Goal: Information Seeking & Learning: Learn about a topic

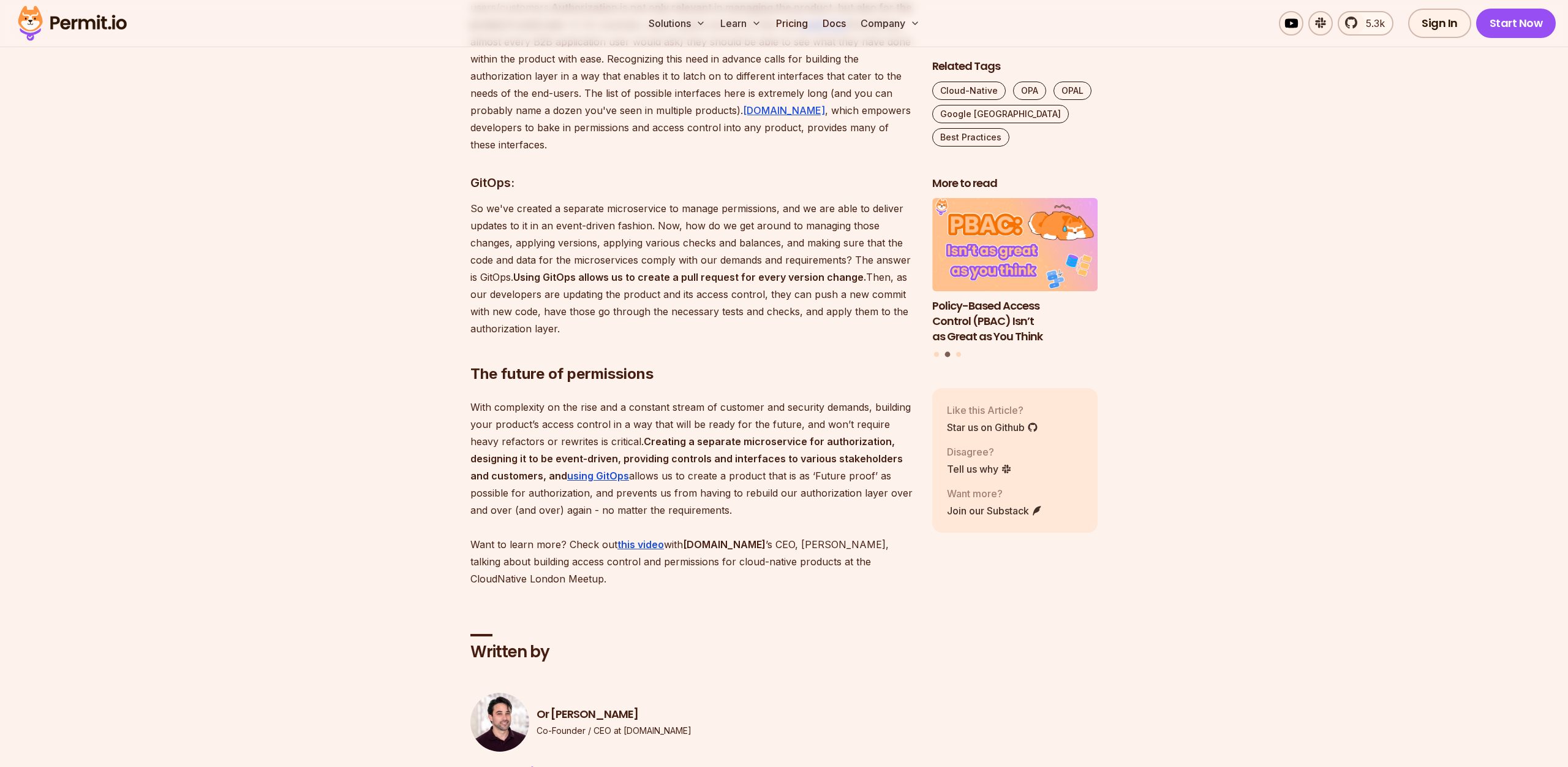
scroll to position [2393, 0]
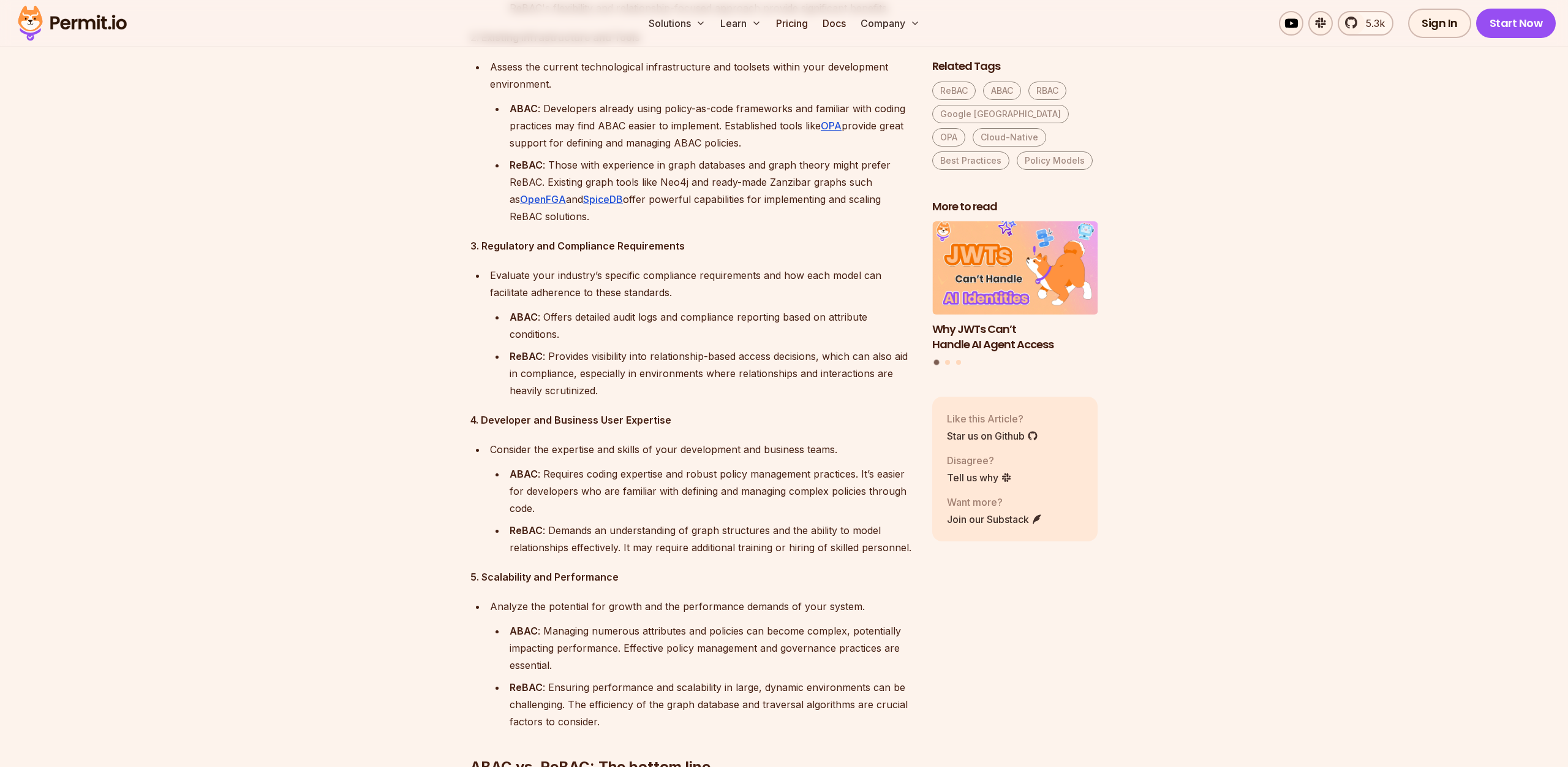
scroll to position [3277, 0]
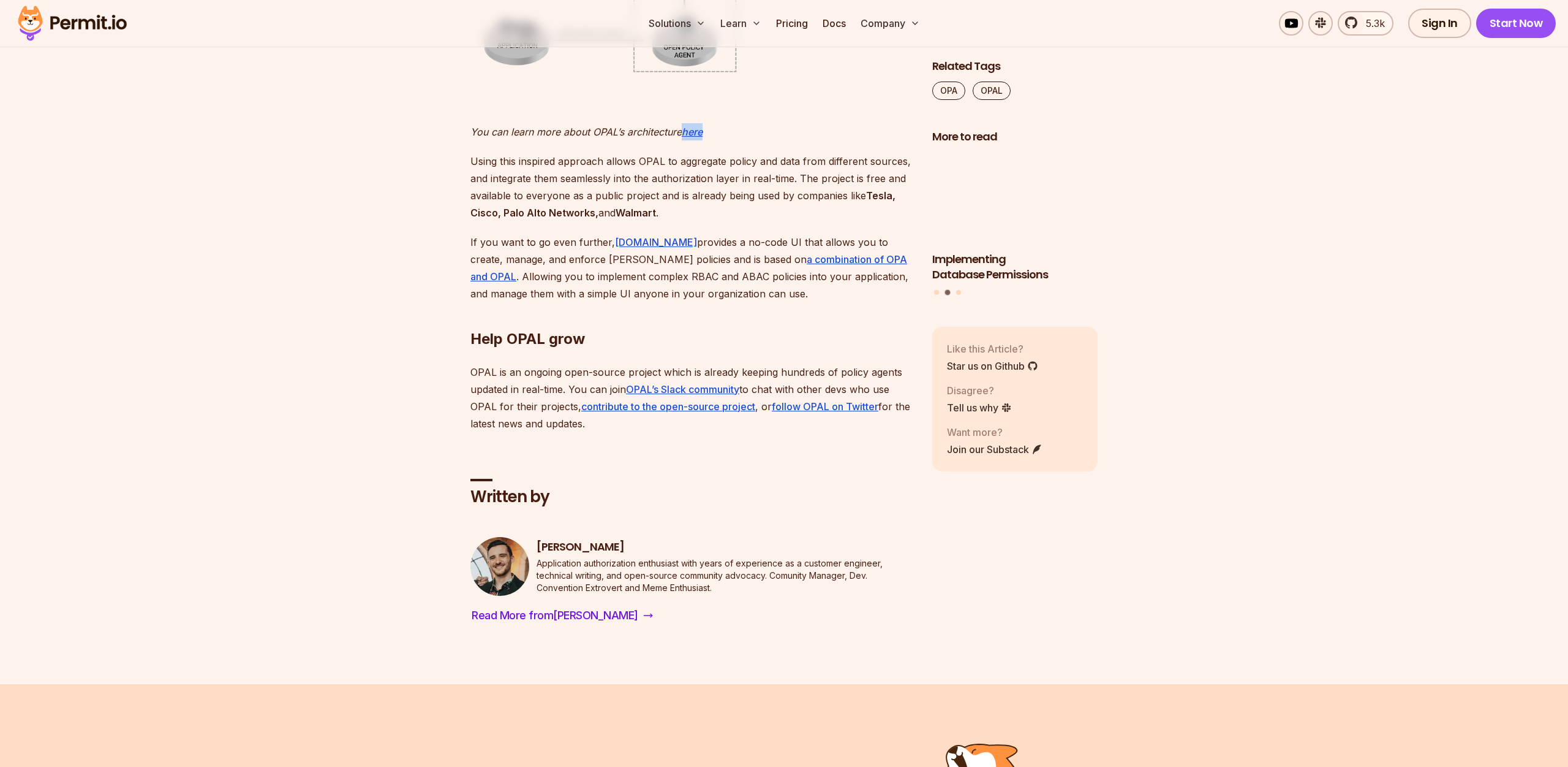
scroll to position [2972, 0]
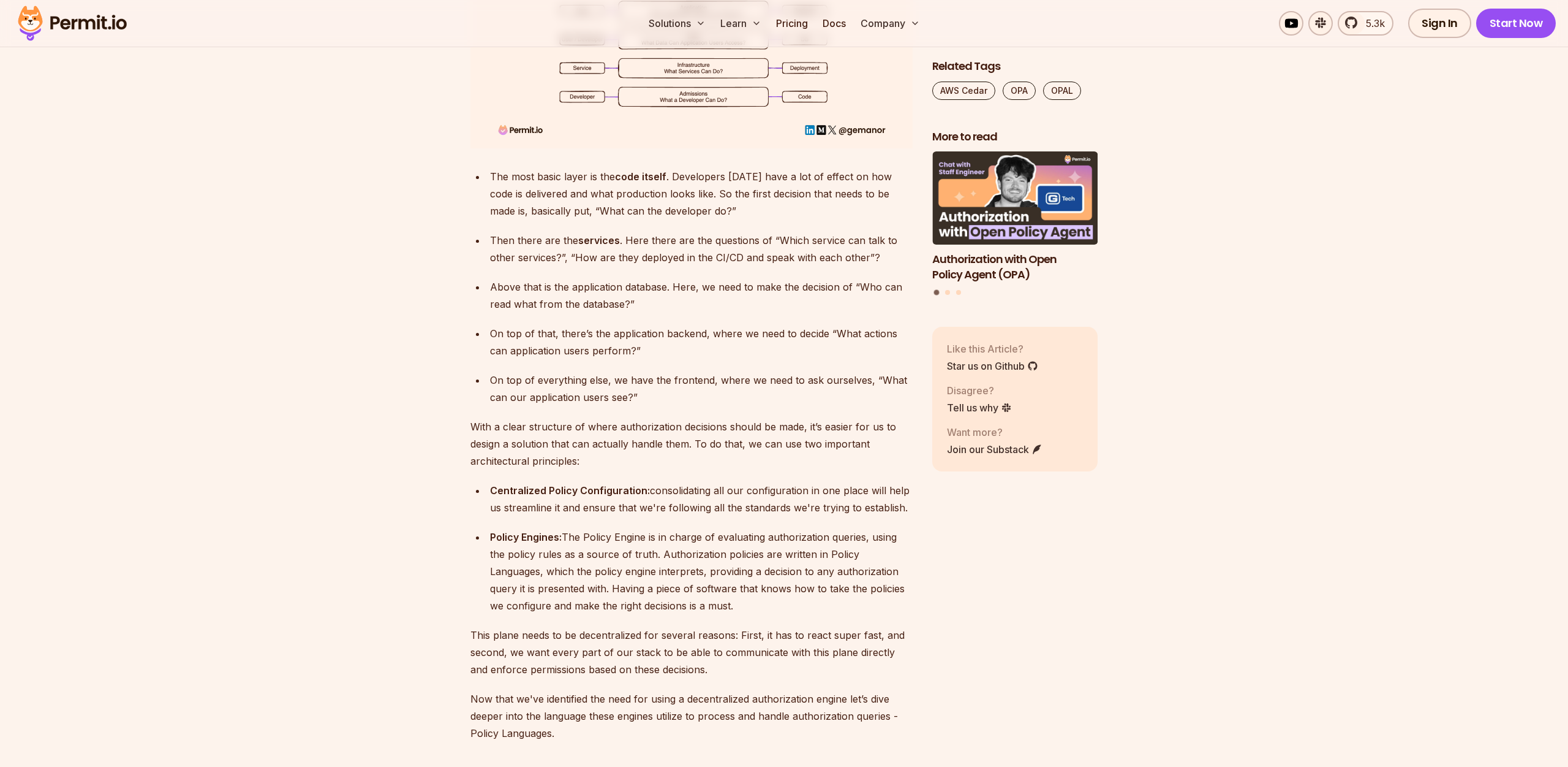
scroll to position [2328, 0]
